Goal: Task Accomplishment & Management: Complete application form

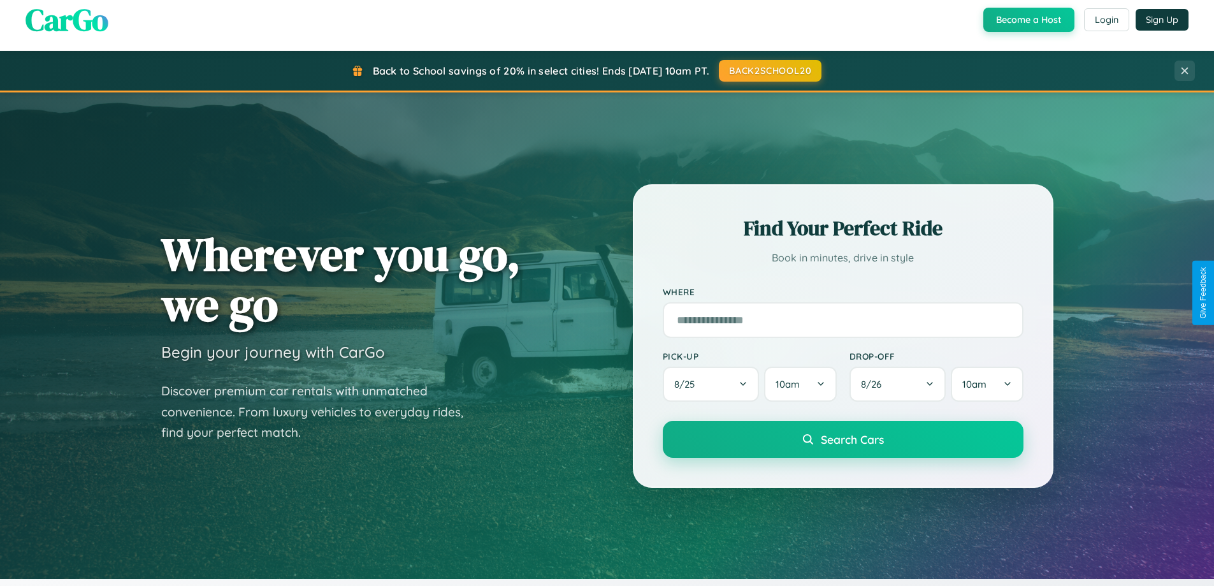
scroll to position [2452, 0]
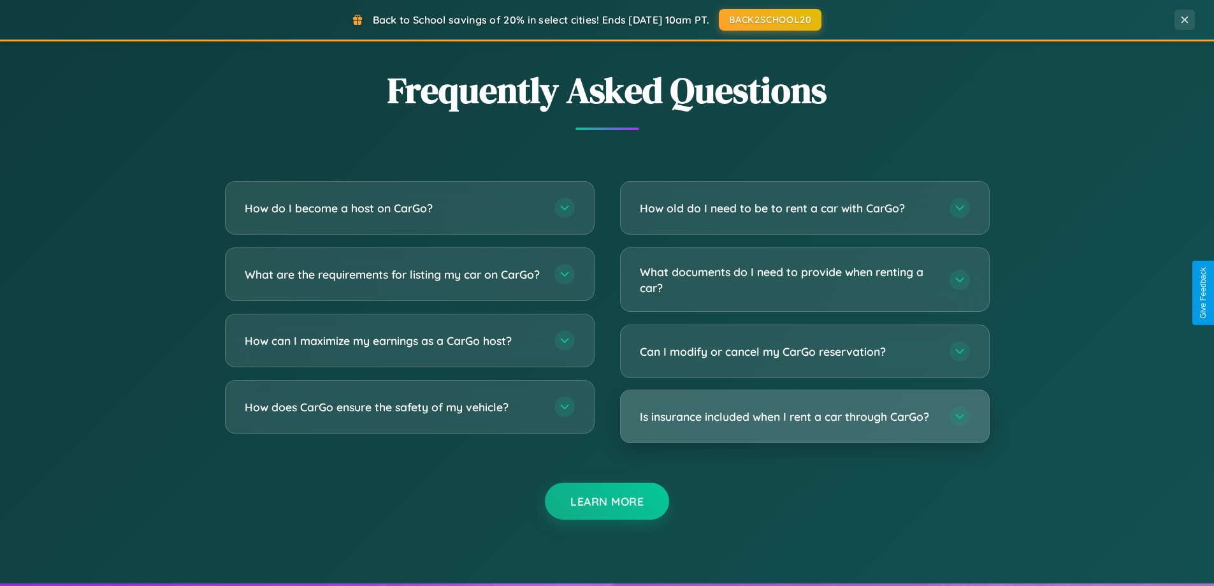
click at [804, 416] on h3 "Is insurance included when I rent a car through CarGo?" at bounding box center [788, 416] width 297 height 16
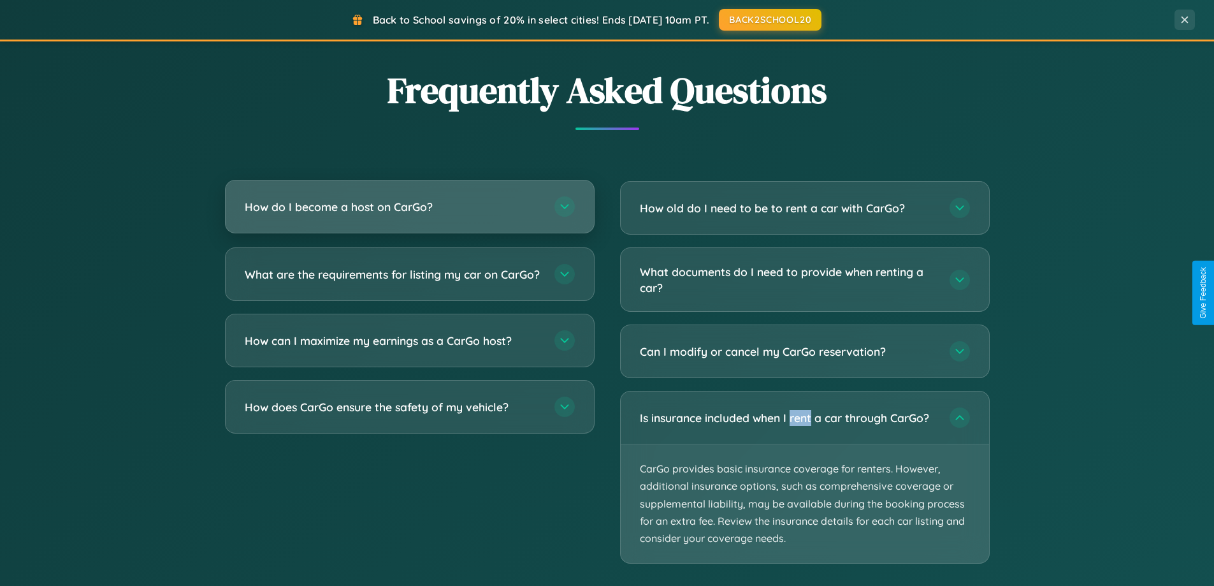
click at [409, 206] on h3 "How do I become a host on CarGo?" at bounding box center [393, 207] width 297 height 16
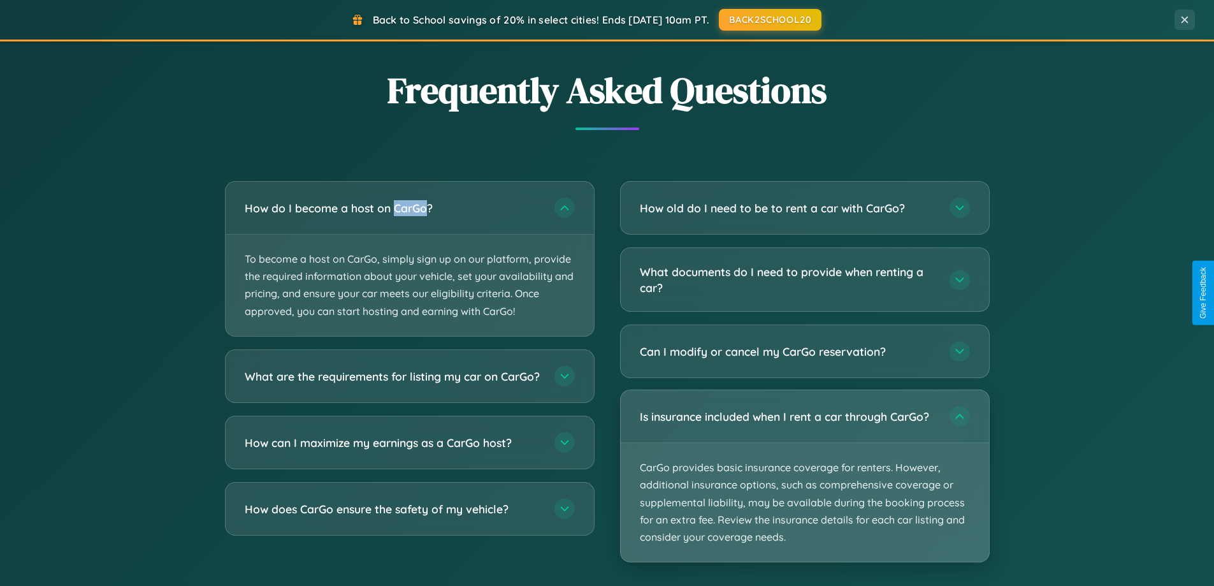
click at [804, 477] on p "CarGo provides basic insurance coverage for renters. However, additional insura…" at bounding box center [805, 502] width 368 height 119
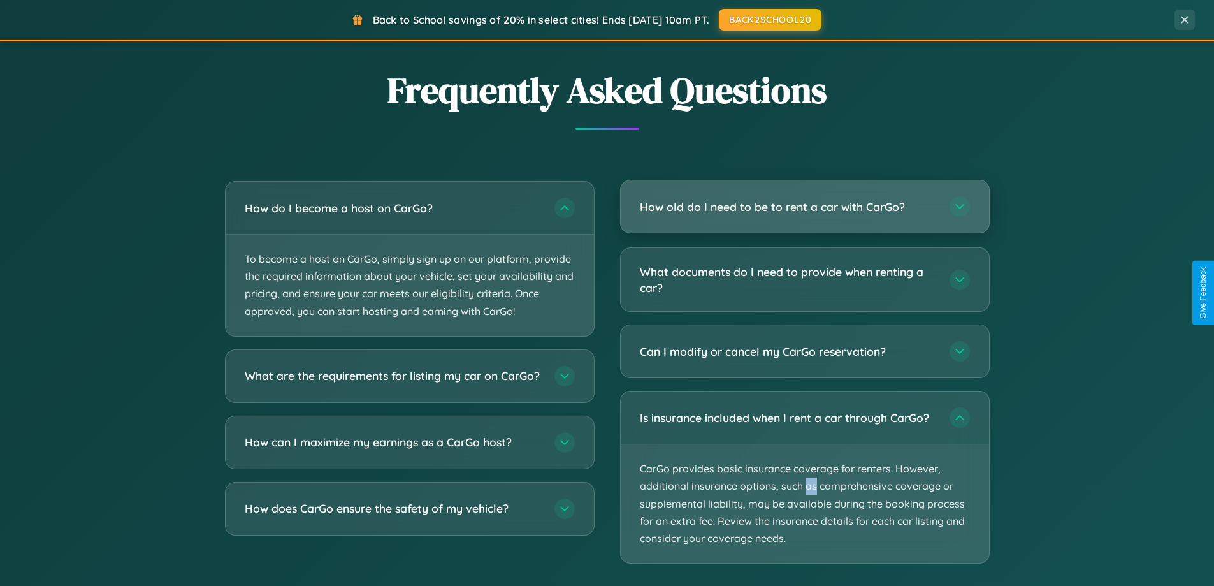
click at [804, 208] on h3 "How old do I need to be to rent a car with CarGo?" at bounding box center [788, 207] width 297 height 16
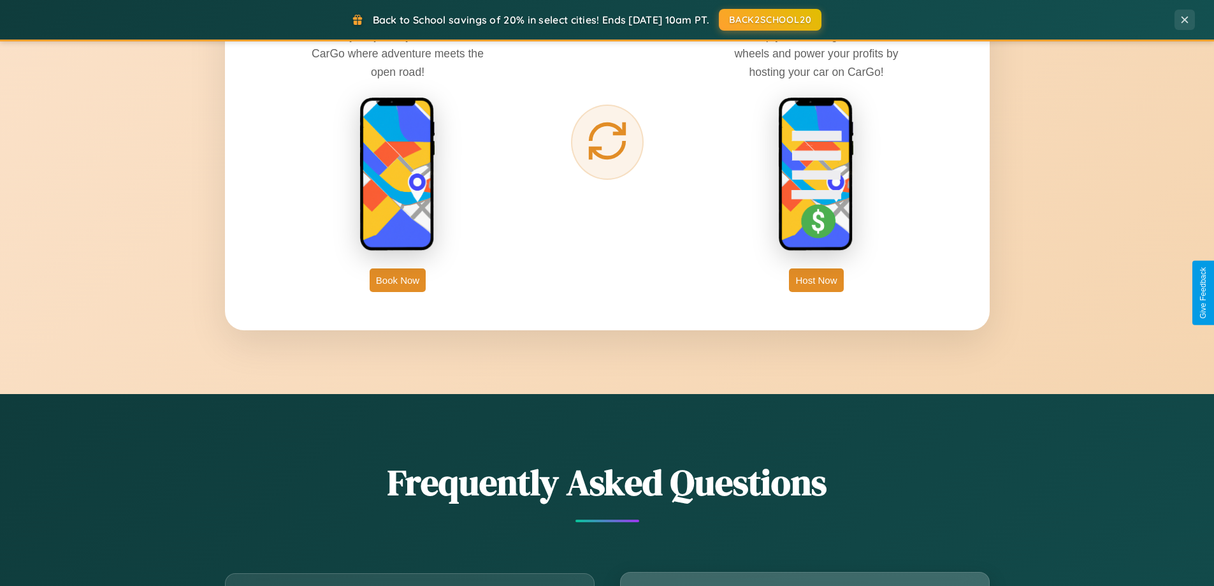
scroll to position [2047, 0]
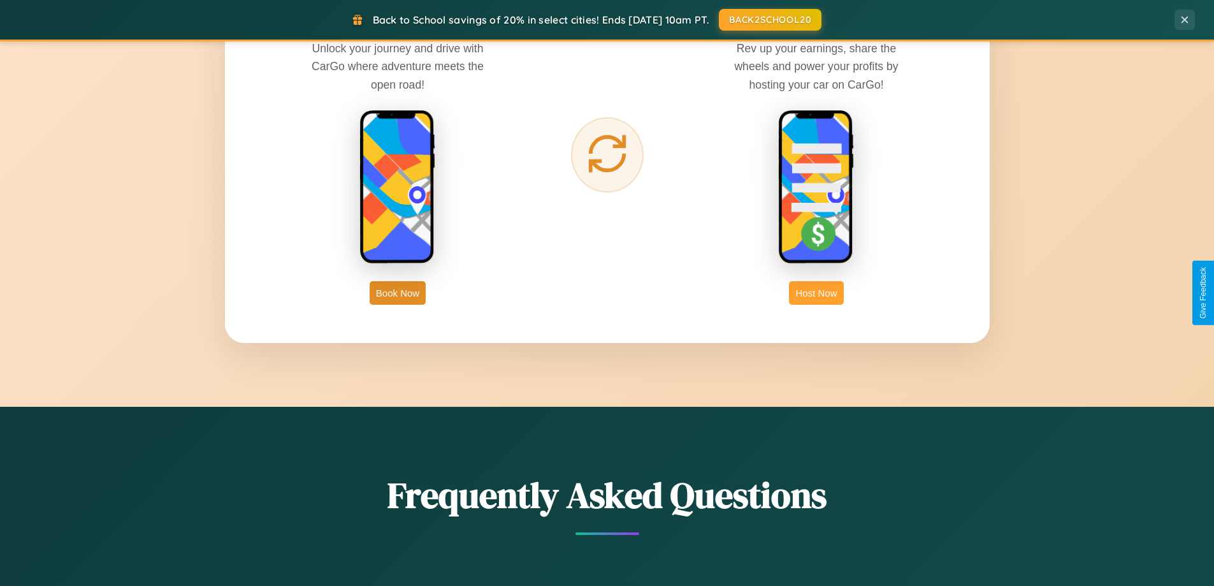
click at [816, 292] on button "Host Now" at bounding box center [816, 293] width 54 height 24
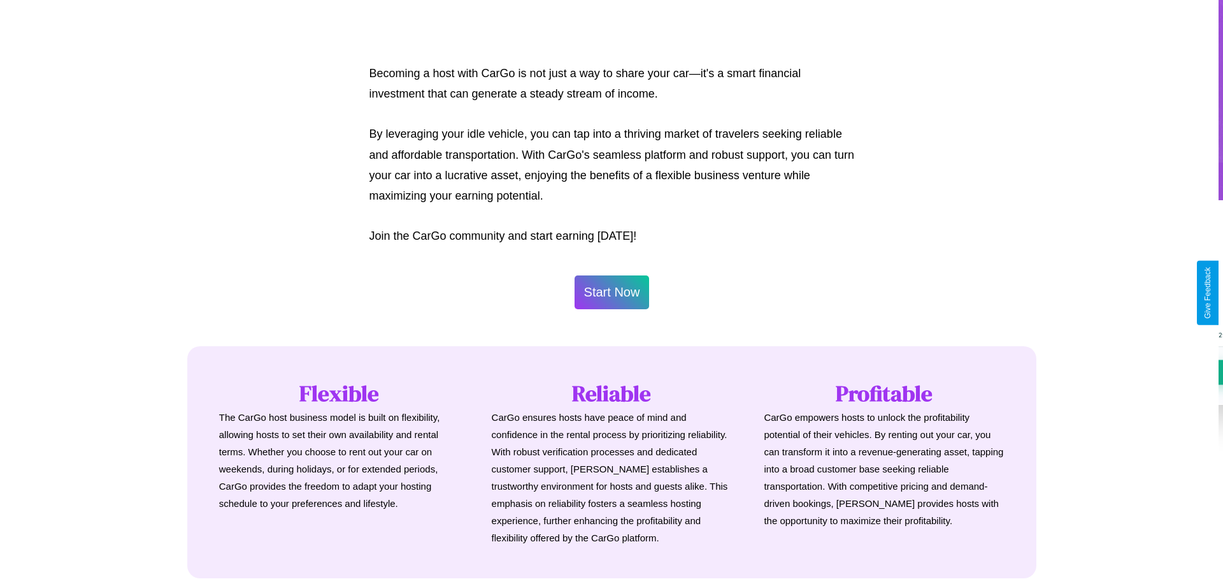
scroll to position [616, 0]
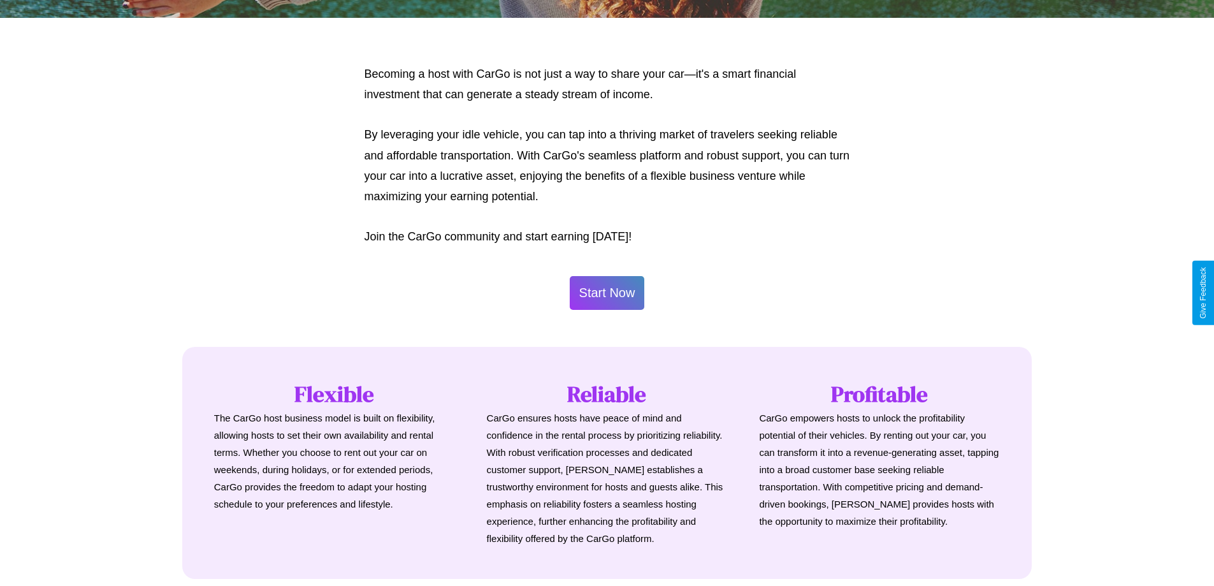
click at [607, 292] on button "Start Now" at bounding box center [607, 293] width 75 height 34
